Goal: Find specific page/section

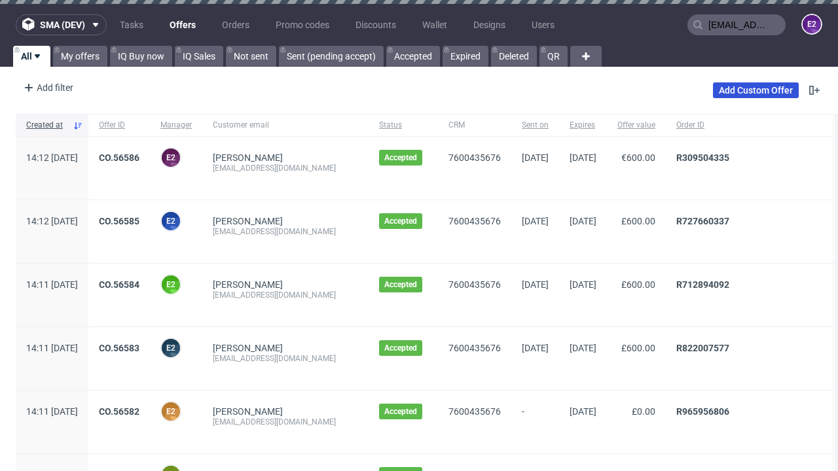
type input "[EMAIL_ADDRESS][DOMAIN_NAME]"
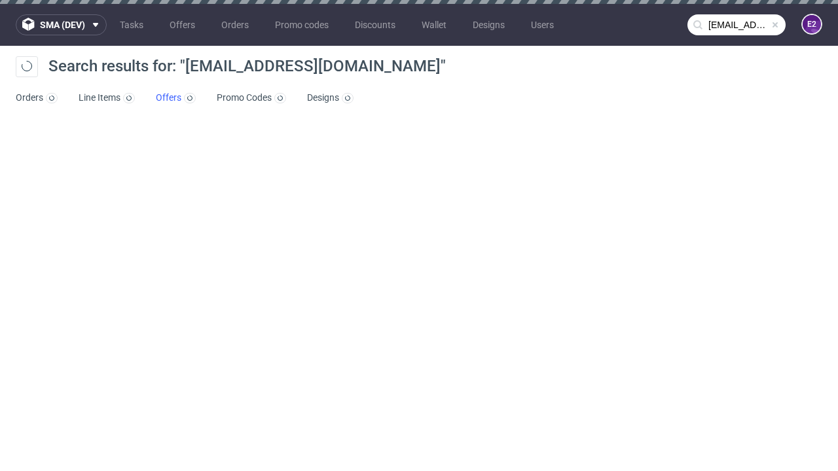
click at [175, 98] on link "Offers" at bounding box center [176, 98] width 40 height 21
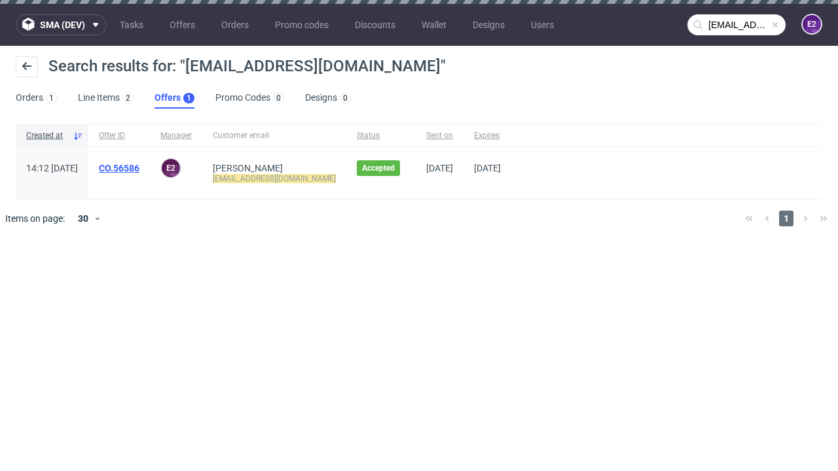
click at [139, 168] on link "CO.56586" at bounding box center [119, 168] width 41 height 10
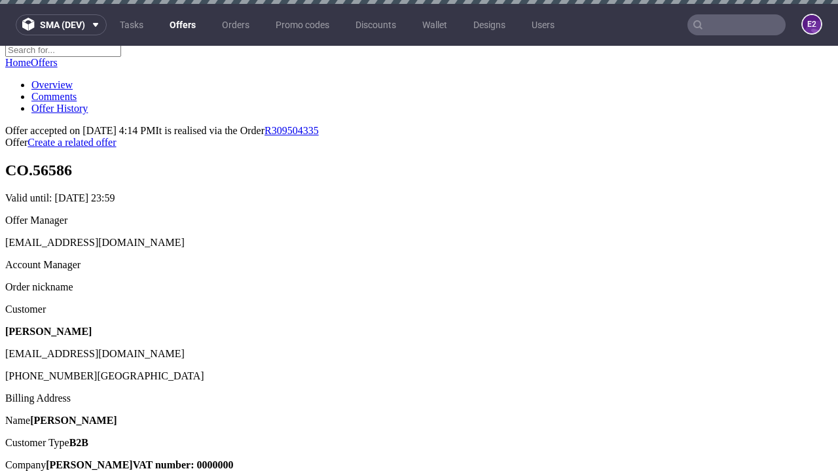
scroll to position [4, 0]
